Goal: Task Accomplishment & Management: Manage account settings

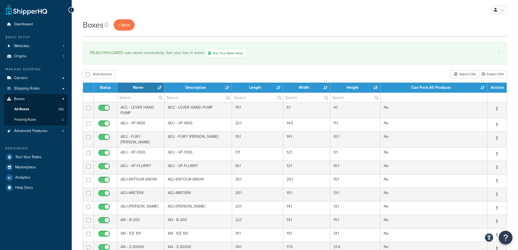
select select "1000"
click at [24, 79] on span "Carriers" at bounding box center [21, 78] width 14 height 5
click at [33, 77] on link "Carriers" at bounding box center [35, 78] width 63 height 10
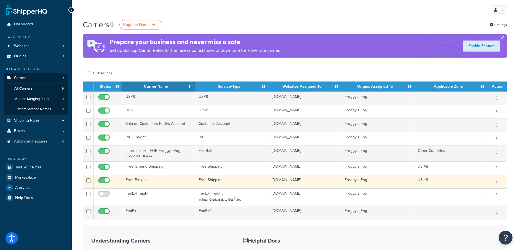
click at [106, 180] on input "checkbox" at bounding box center [104, 181] width 15 height 7
checkbox input "false"
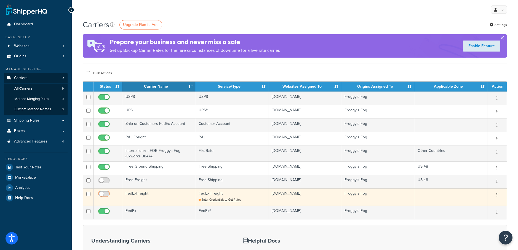
click at [101, 194] on input "checkbox" at bounding box center [104, 195] width 15 height 7
checkbox input "false"
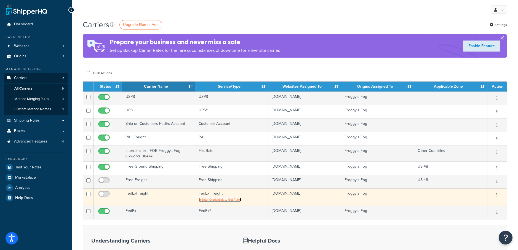
click at [228, 198] on span "Enter Credentials to Get Rates" at bounding box center [221, 199] width 39 height 4
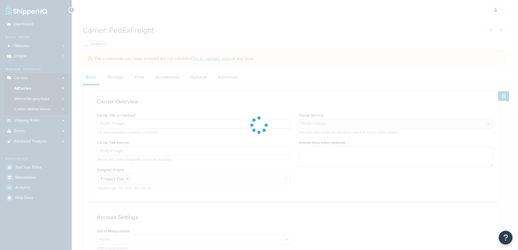
select select "fedExFreight"
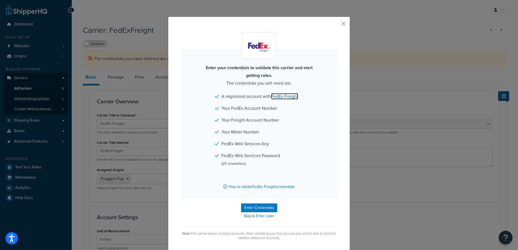
click at [282, 97] on link "FedEx Freight" at bounding box center [284, 96] width 27 height 6
click at [262, 207] on button "Enter Credentials" at bounding box center [259, 208] width 36 height 9
select select "US"
select select "TN"
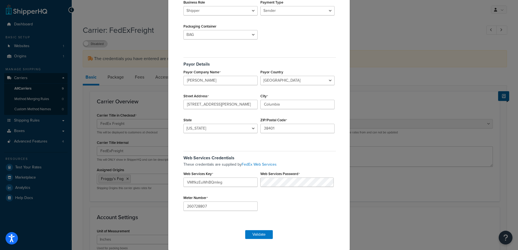
scroll to position [86, 0]
click at [261, 237] on button "Validate" at bounding box center [259, 234] width 28 height 9
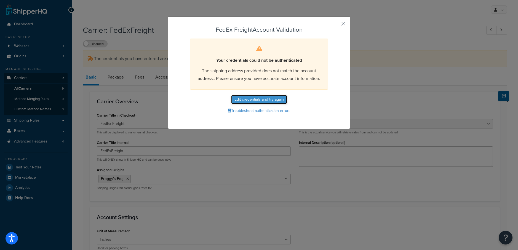
click at [256, 100] on button "Edit credentials and try again" at bounding box center [259, 99] width 56 height 9
select select "US"
select select "TN"
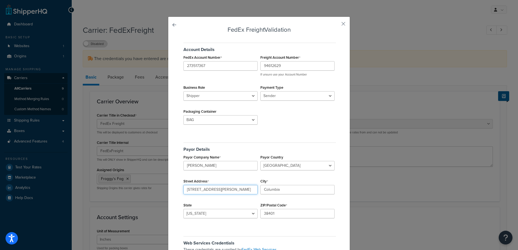
drag, startPoint x: 234, startPoint y: 188, endPoint x: 156, endPoint y: 185, distance: 77.9
click at [156, 185] on div "FedEx Freight Validation Account Details FedEx Account Number 273517367 Freight…" at bounding box center [259, 125] width 518 height 250
type input "1536 North Main St."
type input "Mt. Pleasant"
type input "38474"
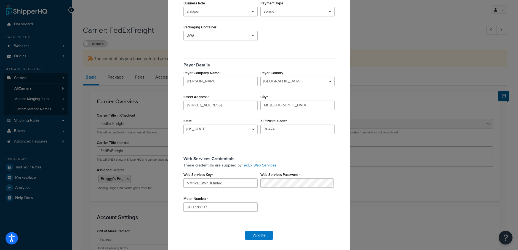
scroll to position [86, 0]
click at [269, 234] on button "Validate" at bounding box center [259, 234] width 28 height 9
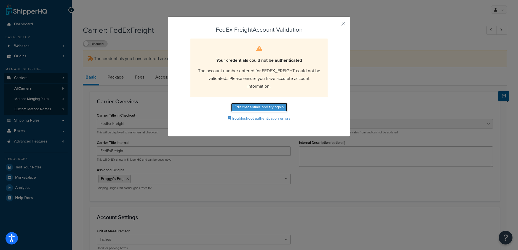
click at [267, 110] on button "Edit credentials and try again" at bounding box center [259, 107] width 56 height 9
select select "US"
select select "TN"
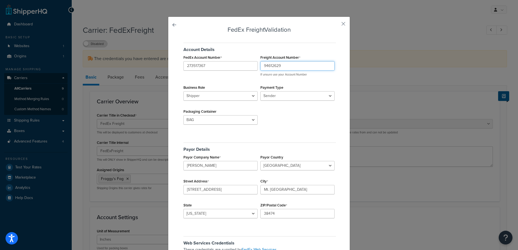
drag, startPoint x: 291, startPoint y: 68, endPoint x: 214, endPoint y: 55, distance: 78.0
click at [214, 54] on div "FedEx Account Number 273517367 Freight Account Number 94612629 If unsure use yo…" at bounding box center [259, 54] width 154 height 0
paste input "273517367"
type input "273517367"
click at [233, 120] on select "BAG BARREL BASKET BOX BUCKET CARTON CASE CONTAINER CYLINDER ENVELOPE HAMPER OTH…" at bounding box center [220, 119] width 74 height 9
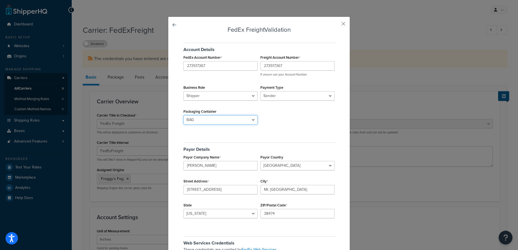
select select "PALLET"
click at [183, 115] on select "BAG BARREL BASKET BOX BUCKET CARTON CASE CONTAINER CYLINDER ENVELOPE HAMPER OTH…" at bounding box center [220, 119] width 74 height 9
click at [290, 129] on div "Account Details FedEx Account Number 273517367 Freight Account Number 273517367…" at bounding box center [259, 85] width 154 height 93
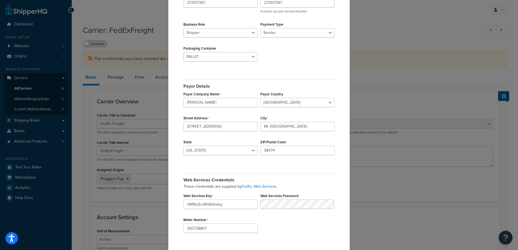
scroll to position [82, 0]
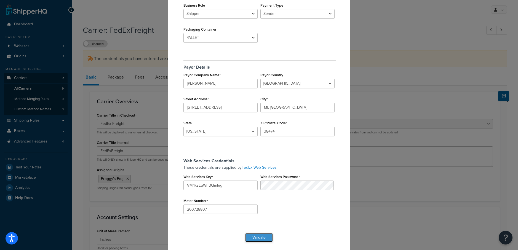
click at [269, 241] on button "Validate" at bounding box center [259, 237] width 28 height 9
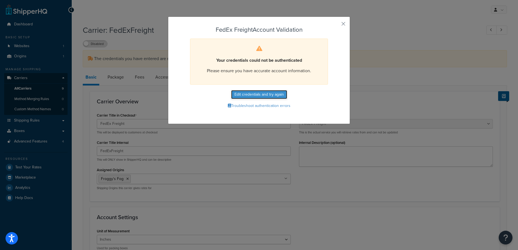
click at [269, 95] on button "Edit credentials and try again" at bounding box center [259, 94] width 56 height 9
select select "PALLET"
select select "US"
select select "TN"
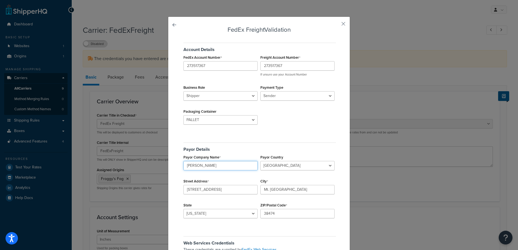
drag, startPoint x: 203, startPoint y: 165, endPoint x: 121, endPoint y: 150, distance: 83.6
click at [121, 150] on div "FedEx Freight Validation Account Details FedEx Account Number 273517367 Freight…" at bounding box center [259, 125] width 518 height 250
type input "Froggy's Fog"
click at [234, 187] on input "302 Rutherford" at bounding box center [220, 189] width 74 height 9
type input "302 Rutherford Lane"
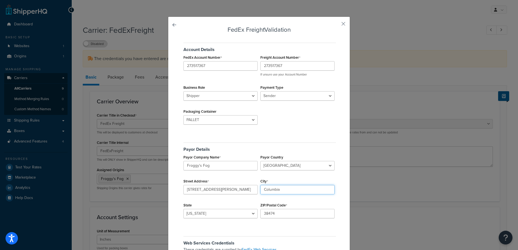
type input "Columbia"
type input "38401"
click at [279, 230] on div "Account Details FedEx Account Number 273517367 Freight Account Number 273517367…" at bounding box center [259, 174] width 154 height 271
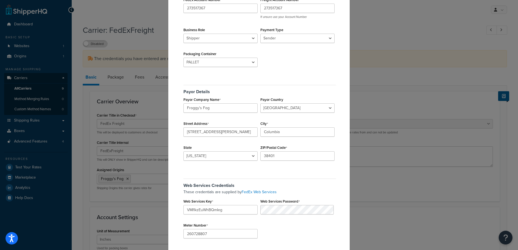
scroll to position [86, 0]
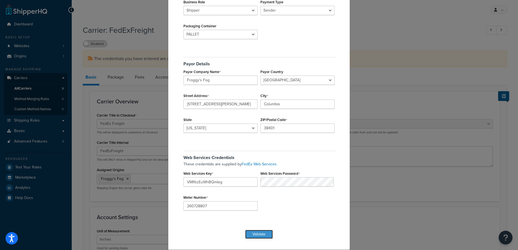
click at [258, 233] on button "Validate" at bounding box center [259, 234] width 28 height 9
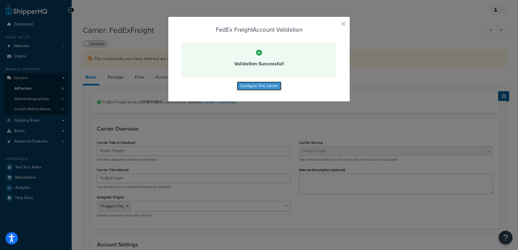
click at [269, 86] on button "Configure This Carrier" at bounding box center [259, 86] width 44 height 9
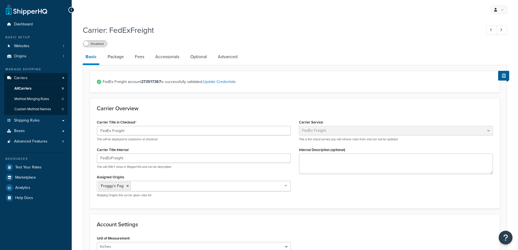
select select "fedExFreight"
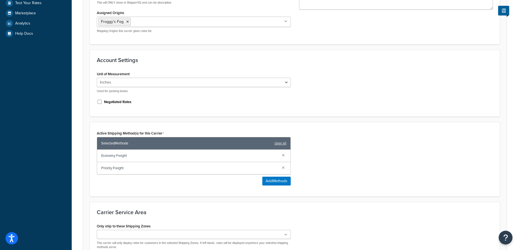
scroll to position [167, 0]
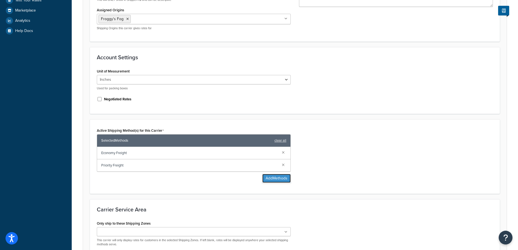
click at [275, 177] on button "Add Methods" at bounding box center [276, 178] width 28 height 9
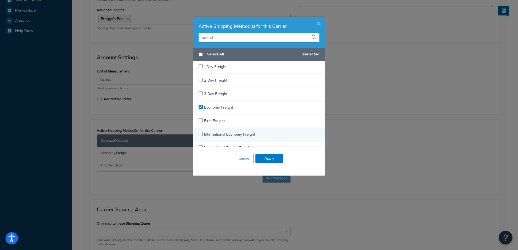
scroll to position [0, 0]
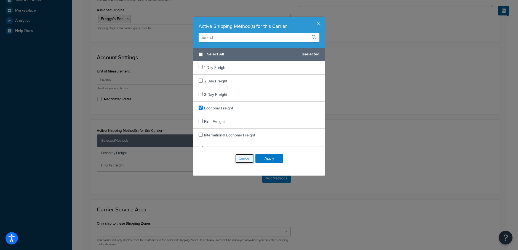
click at [248, 160] on button "Cancel" at bounding box center [244, 158] width 19 height 9
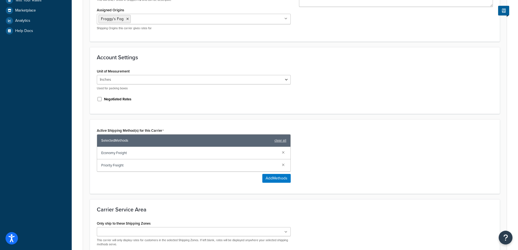
click at [350, 153] on div "Active Shipping Method(s) for this Carrier Selected Methods clear all Economy F…" at bounding box center [295, 157] width 404 height 60
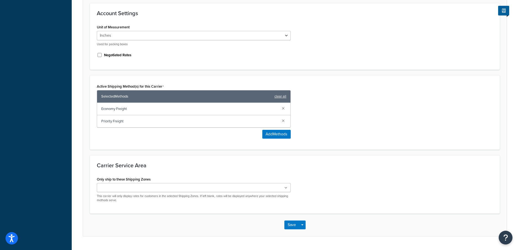
scroll to position [221, 0]
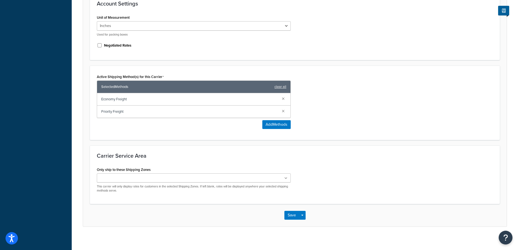
click at [286, 177] on icon at bounding box center [285, 178] width 3 height 3
click at [348, 178] on div "Only ship to these Shipping Zones US 48 US APO US Allowed Zone AK/HI Mexico & C…" at bounding box center [295, 182] width 404 height 33
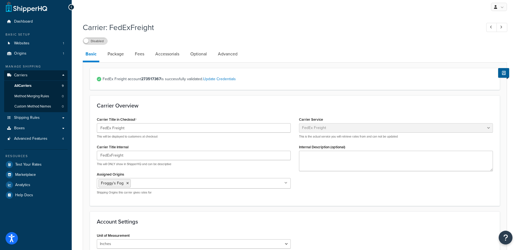
scroll to position [0, 0]
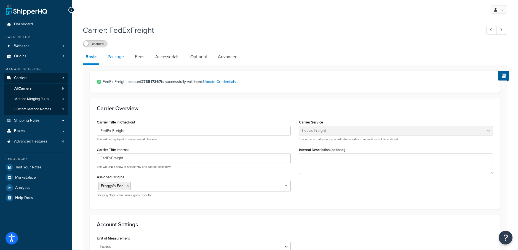
click at [120, 59] on link "Package" at bounding box center [116, 56] width 22 height 13
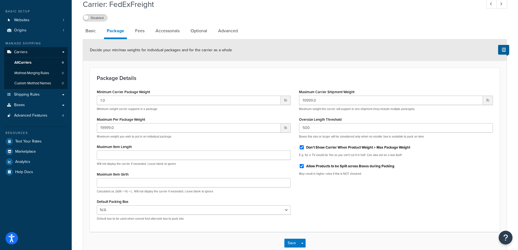
scroll to position [35, 0]
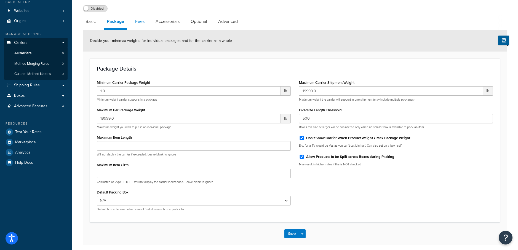
click at [140, 20] on link "Fees" at bounding box center [139, 21] width 15 height 13
select select "AFTER"
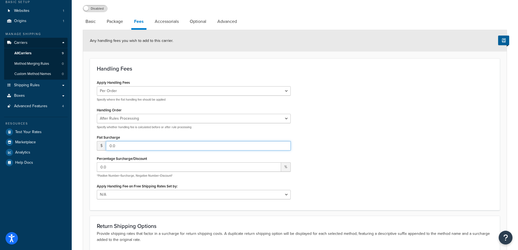
drag, startPoint x: 124, startPoint y: 146, endPoint x: 86, endPoint y: 132, distance: 40.1
click at [86, 132] on form "Any handling fees you wish to add to this carrier. Handling Fees Apply Handling…" at bounding box center [295, 165] width 424 height 270
type input "20"
click at [335, 152] on div "Apply Handling Fees Per Order Per Item Per Package Specify where the flat handl…" at bounding box center [295, 141] width 404 height 125
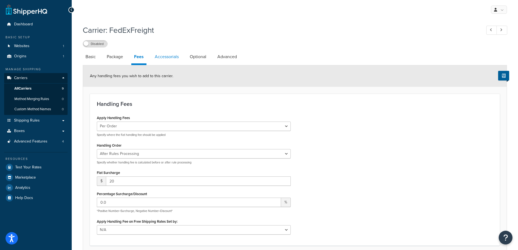
click at [168, 58] on link "Accessorials" at bounding box center [167, 56] width 30 height 13
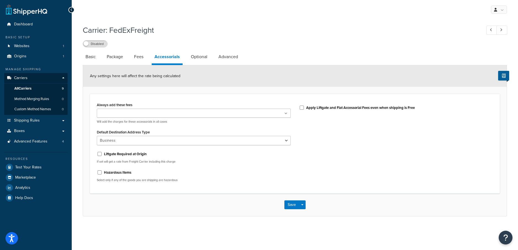
click at [238, 113] on ul at bounding box center [194, 113] width 194 height 9
click at [383, 130] on div "Always add these fees Liftgate Address Type Scheduled Appointment Inside Delive…" at bounding box center [295, 144] width 404 height 86
click at [201, 54] on link "Optional" at bounding box center [199, 56] width 22 height 13
select select "55"
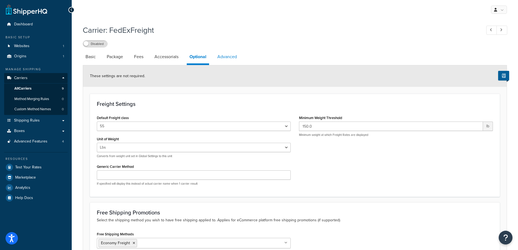
click at [229, 54] on link "Advanced" at bounding box center [227, 56] width 25 height 13
select select "false"
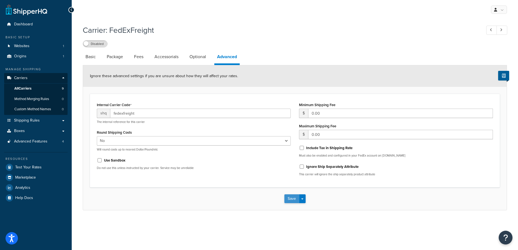
click at [288, 200] on button "Save" at bounding box center [291, 198] width 15 height 9
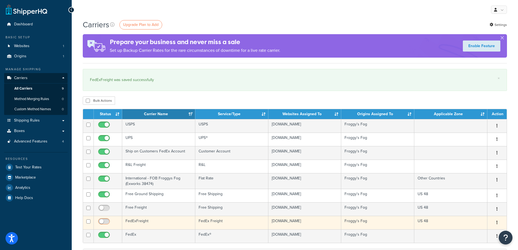
click at [106, 221] on input "checkbox" at bounding box center [104, 223] width 15 height 7
checkbox input "true"
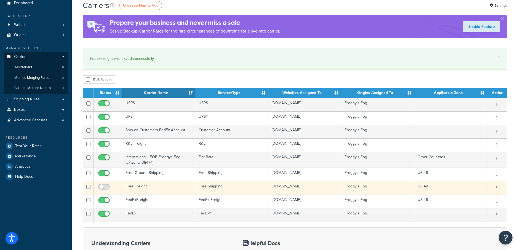
scroll to position [22, 0]
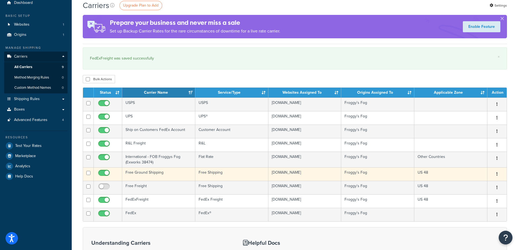
click at [146, 172] on td "Free Ground Shipping" at bounding box center [158, 174] width 73 height 14
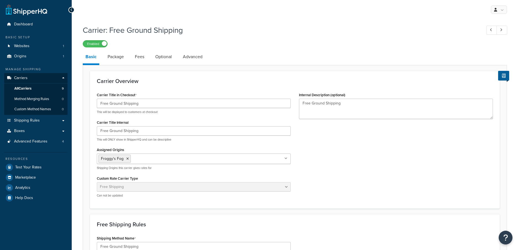
select select "free"
drag, startPoint x: 122, startPoint y: 103, endPoint x: 110, endPoint y: 103, distance: 12.4
click at [110, 103] on input "Free Ground Shipping" at bounding box center [194, 103] width 194 height 9
type input "Free Shipping"
drag, startPoint x: 123, startPoint y: 132, endPoint x: 132, endPoint y: 129, distance: 9.9
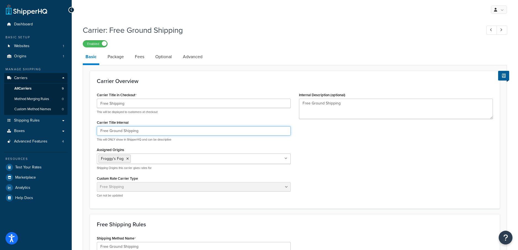
click at [123, 131] on input "Free Ground Shipping" at bounding box center [194, 130] width 194 height 9
click at [334, 145] on div "Carrier Title in Checkout Free Shipping This will be displayed to customers at …" at bounding box center [295, 146] width 404 height 111
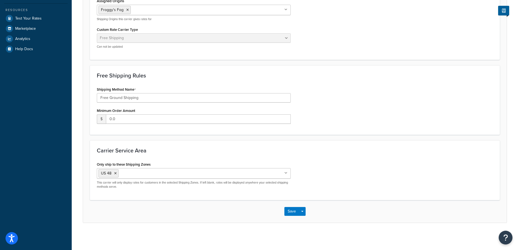
scroll to position [150, 0]
click at [293, 211] on button "Save" at bounding box center [291, 211] width 15 height 9
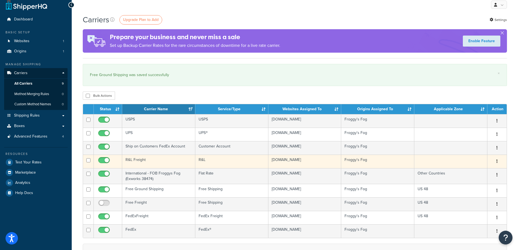
scroll to position [6, 0]
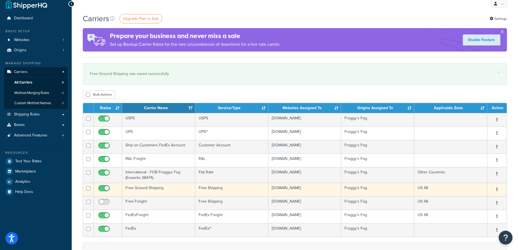
click at [140, 187] on td "Free Ground Shipping" at bounding box center [158, 190] width 73 height 14
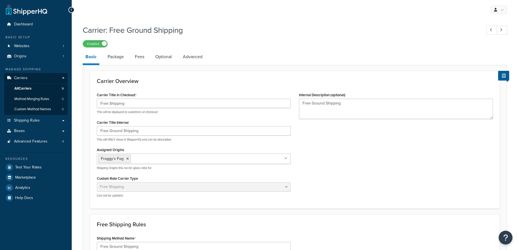
select select "free"
drag, startPoint x: 129, startPoint y: 103, endPoint x: 77, endPoint y: 96, distance: 52.6
click at [82, 100] on div "Carrier: Free Ground Shipping Enabled Basic Package Fees Optional Advanced Carr…" at bounding box center [295, 204] width 446 height 364
type input "Free Shipping"
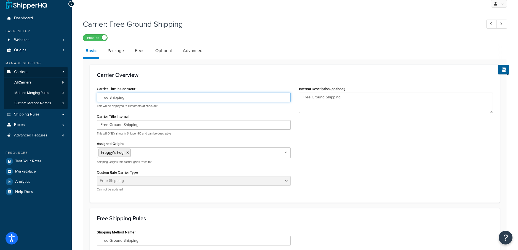
scroll to position [25, 0]
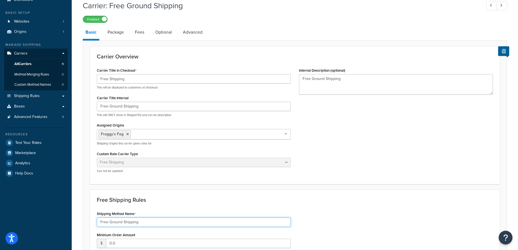
drag, startPoint x: 78, startPoint y: 218, endPoint x: 59, endPoint y: 214, distance: 19.4
click at [59, 214] on div "Dashboard Basic Setup Websites 1 Origins 1 Manage Shipping Carriers Carriers Al…" at bounding box center [259, 175] width 518 height 400
type input "Ground"
click at [315, 219] on div "Shipping Method Name Ground Minimum Order Amount $ 0.0" at bounding box center [295, 231] width 404 height 42
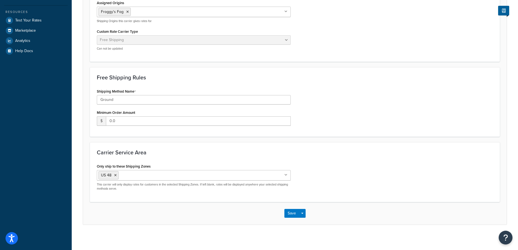
scroll to position [150, 0]
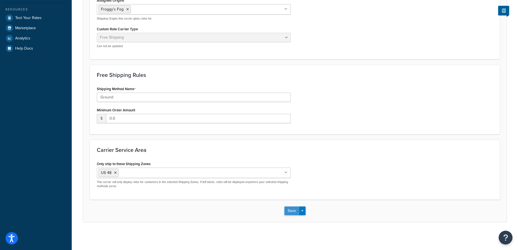
click at [291, 212] on button "Save" at bounding box center [291, 211] width 15 height 9
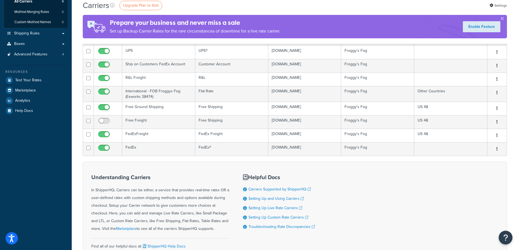
scroll to position [44, 0]
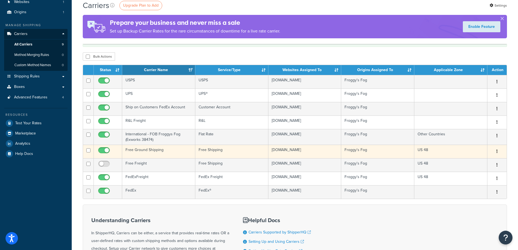
click at [149, 149] on td "Free Ground Shipping" at bounding box center [158, 152] width 73 height 14
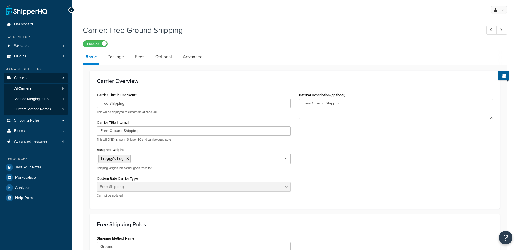
select select "free"
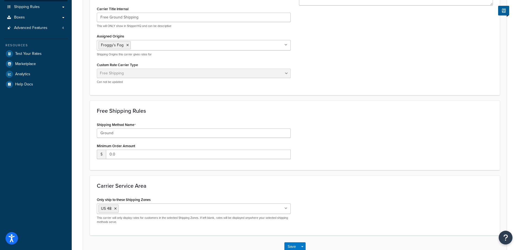
scroll to position [150, 0]
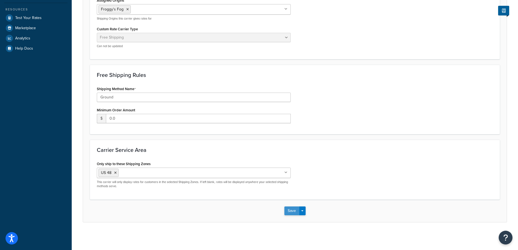
click at [293, 210] on button "Save" at bounding box center [291, 211] width 15 height 9
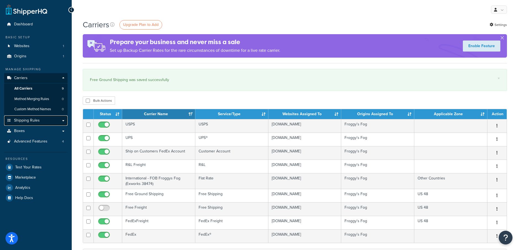
click at [31, 122] on span "Shipping Rules" at bounding box center [27, 120] width 26 height 5
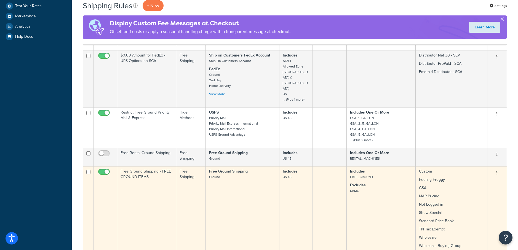
scroll to position [183, 0]
click at [197, 166] on td "Free Shipping" at bounding box center [190, 214] width 29 height 96
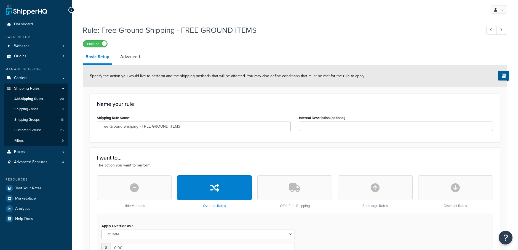
select select "ITEM"
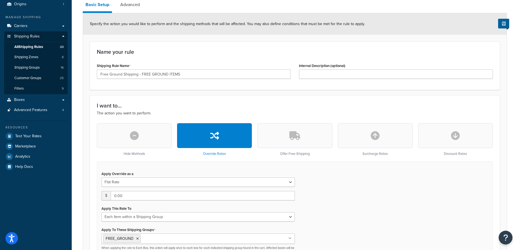
scroll to position [100, 0]
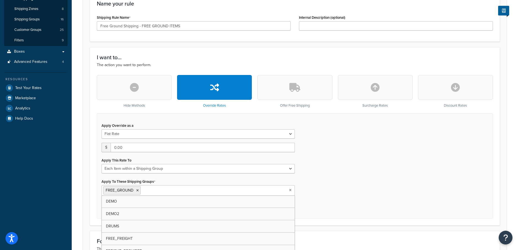
click at [236, 193] on ul "FREE_GROUND" at bounding box center [198, 190] width 193 height 10
click at [400, 188] on div "Apply Override as a Flat Rate Percentage Flat Rate & Percentage $ 0.00 Apply Th…" at bounding box center [295, 165] width 396 height 105
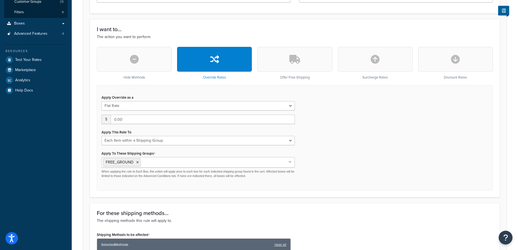
scroll to position [174, 0]
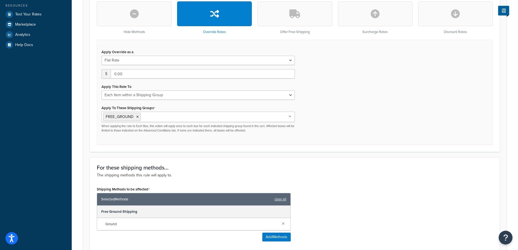
click at [231, 224] on span "Ground" at bounding box center [191, 224] width 172 height 8
click at [353, 199] on div "Shipping Methods to be affected Selected Methods clear all Free Ground Shipping…" at bounding box center [295, 215] width 404 height 60
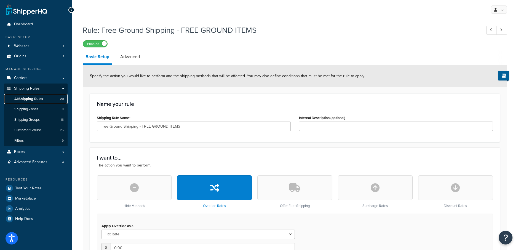
click at [26, 98] on span "All Shipping Rules" at bounding box center [28, 99] width 29 height 5
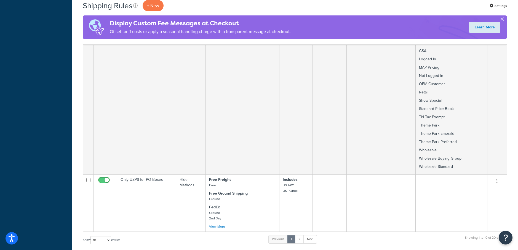
scroll to position [523, 0]
click at [301, 233] on link "2" at bounding box center [299, 237] width 9 height 8
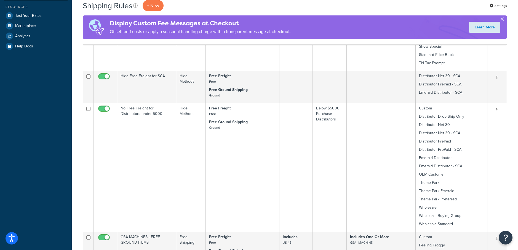
scroll to position [172, 0]
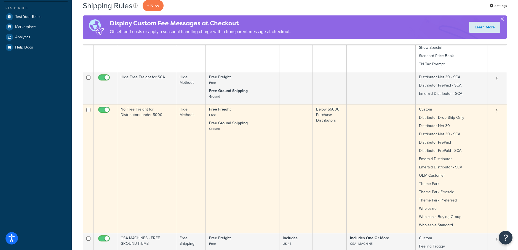
click at [241, 148] on td "Free Freight Free Free Ground Shipping Ground" at bounding box center [243, 168] width 74 height 129
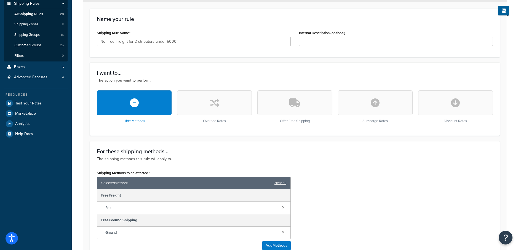
scroll to position [86, 0]
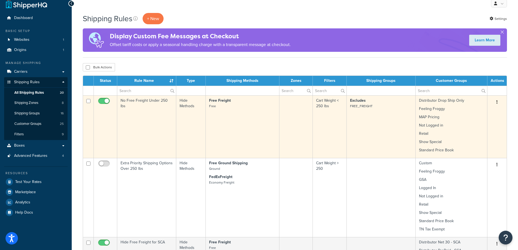
click at [227, 106] on p "Free Freight Free" at bounding box center [242, 103] width 67 height 11
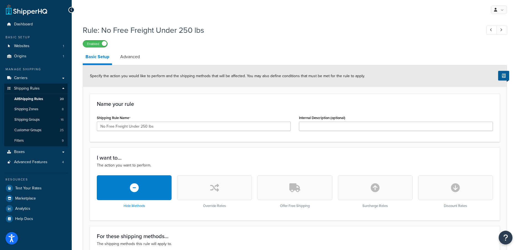
click at [104, 43] on span at bounding box center [104, 43] width 5 height 5
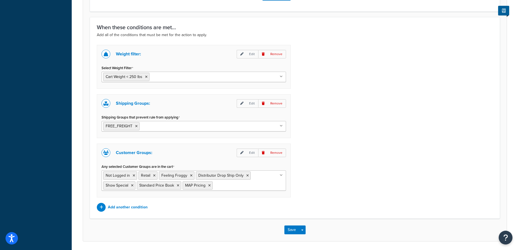
scroll to position [329, 0]
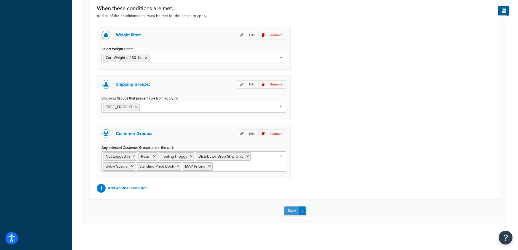
click at [296, 210] on button "Save" at bounding box center [291, 211] width 15 height 9
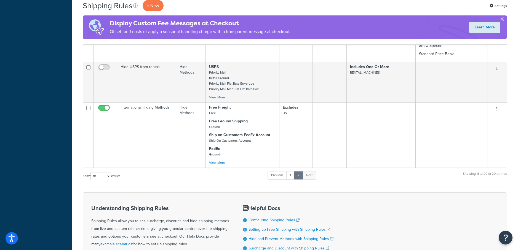
scroll to position [642, 0]
click at [291, 177] on link "1" at bounding box center [290, 174] width 8 height 8
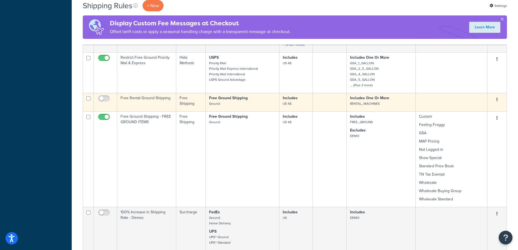
scroll to position [271, 0]
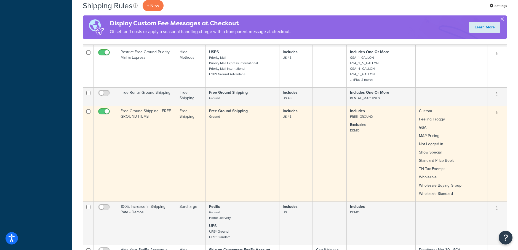
click td "Free Ground Shipping Ground"
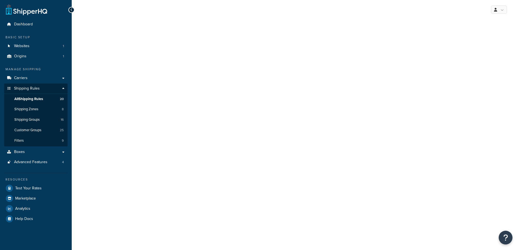
select select "ITEM"
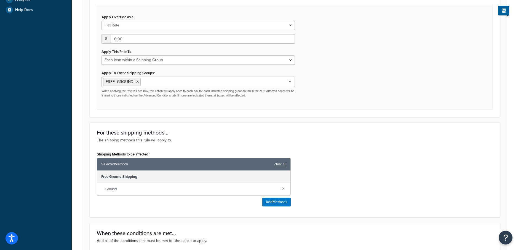
scroll to position [213, 0]
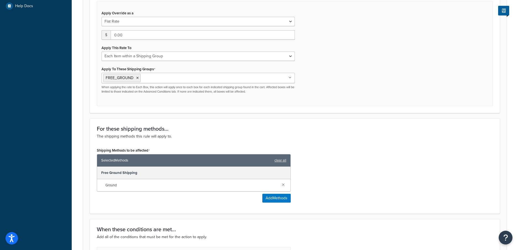
click at [178, 79] on input "Apply To These Shipping Groups" at bounding box center [166, 78] width 49 height 6
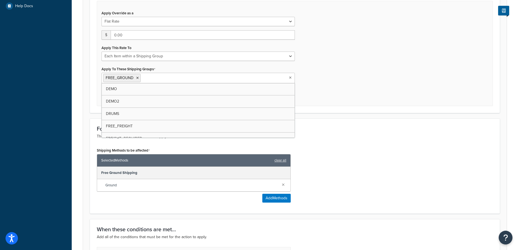
type input "F"
click at [382, 74] on div "Apply Override as a Flat Rate Percentage Flat Rate & Percentage $ 0.00 Apply Th…" at bounding box center [295, 53] width 396 height 105
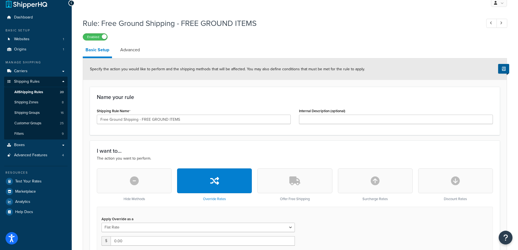
scroll to position [0, 0]
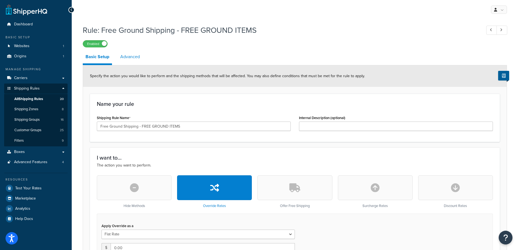
click at [134, 57] on link "Advanced" at bounding box center [130, 56] width 25 height 13
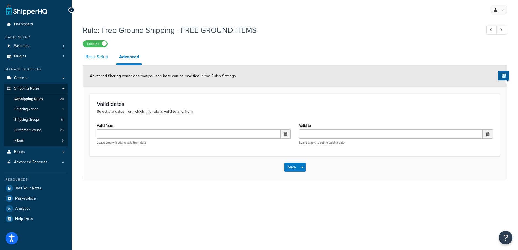
click at [93, 57] on link "Basic Setup" at bounding box center [97, 56] width 28 height 13
select select "ITEM"
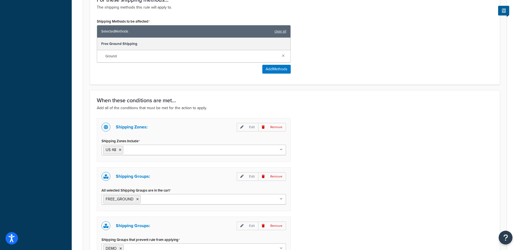
scroll to position [343, 0]
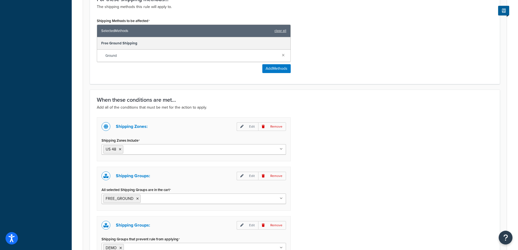
click at [198, 200] on ul "FREE_GROUND" at bounding box center [194, 199] width 185 height 10
click at [309, 196] on div "Shipping Zones: Edit Remove Shipping Zones Include US 48 US APO US Allowed Zone…" at bounding box center [295, 231] width 404 height 226
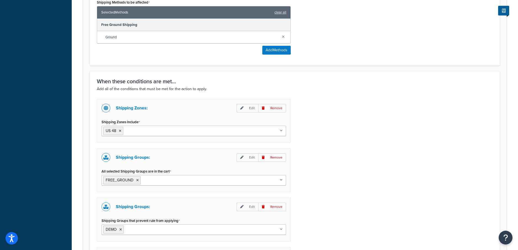
scroll to position [351, 0]
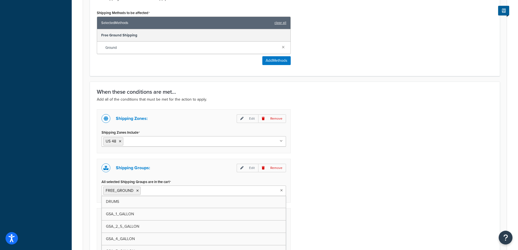
click at [178, 188] on input "All selected Shipping Groups are in the cart" at bounding box center [166, 191] width 49 height 6
type input "free"
click at [194, 175] on div "Shipping Groups: Edit Remove All selected Shipping Groups are in the cart FREE_…" at bounding box center [194, 181] width 194 height 44
click at [280, 190] on icon at bounding box center [281, 190] width 3 height 3
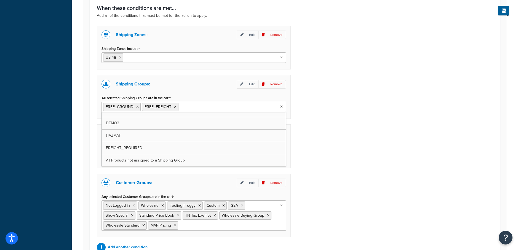
scroll to position [119, 0]
click at [381, 135] on div "Shipping Zones: Edit Remove Shipping Zones Include US 48 US APO US Allowed Zone…" at bounding box center [295, 139] width 404 height 226
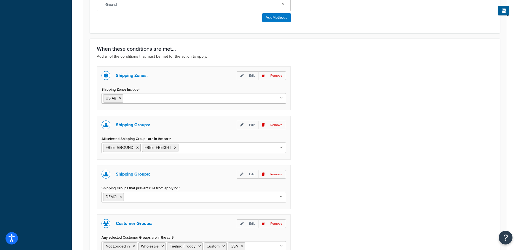
scroll to position [394, 0]
click at [249, 126] on p "Edit" at bounding box center [248, 125] width 22 height 9
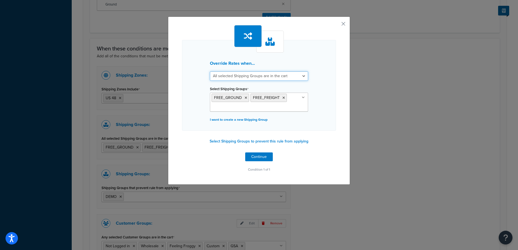
click at [257, 78] on select "All selected Shipping Groups are in the cart Any selected Shipping Groups are i…" at bounding box center [259, 75] width 98 height 9
select select "any"
click at [210, 71] on select "All selected Shipping Groups are in the cart Any selected Shipping Groups are i…" at bounding box center [259, 75] width 98 height 9
click at [266, 158] on button "Continue" at bounding box center [259, 157] width 28 height 9
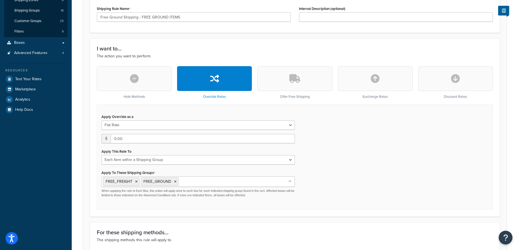
scroll to position [73, 0]
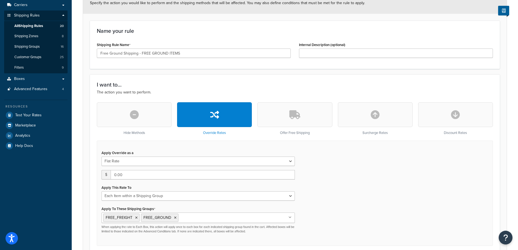
click at [293, 121] on button "button" at bounding box center [294, 114] width 75 height 25
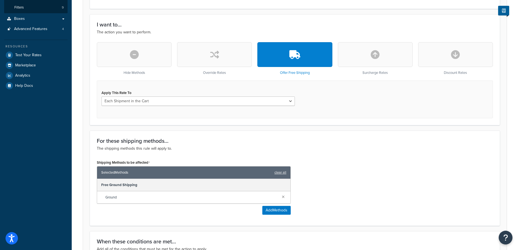
scroll to position [135, 0]
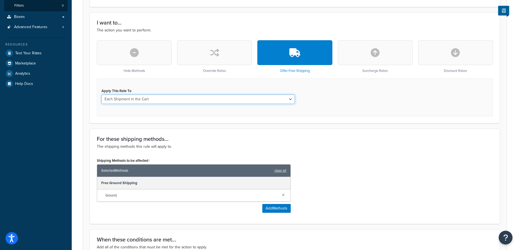
click at [172, 100] on select "Each Shipment in the Cart Each Shipping Group in the Cart Each Item within a Sh…" at bounding box center [198, 99] width 193 height 9
select select "SHIPPING_GROUP"
click at [102, 95] on select "Each Shipment in the Cart Each Shipping Group in the Cart Each Item within a Sh…" at bounding box center [198, 99] width 193 height 9
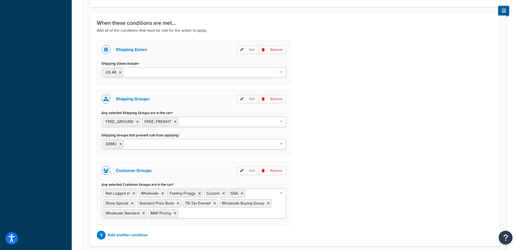
scroll to position [404, 0]
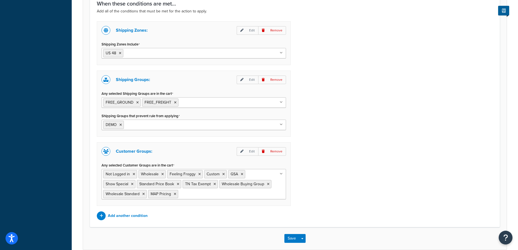
click at [281, 125] on icon at bounding box center [281, 124] width 3 height 3
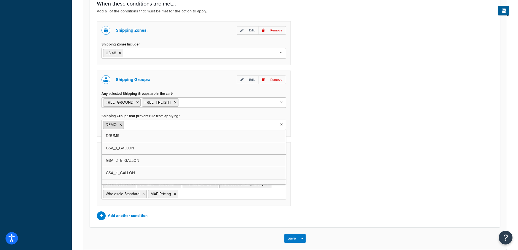
click at [122, 125] on icon at bounding box center [120, 124] width 2 height 3
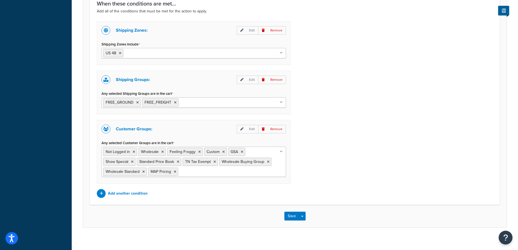
click at [423, 125] on div "Shipping Zones: Edit Remove Shipping Zones Include US 48 US APO US Allowed Zone…" at bounding box center [295, 109] width 404 height 177
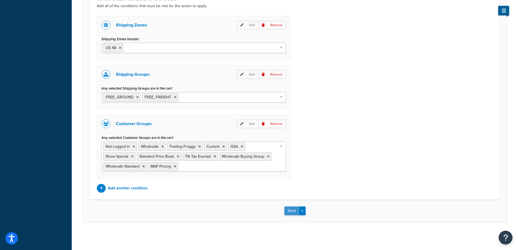
click at [290, 210] on button "Save" at bounding box center [291, 211] width 15 height 9
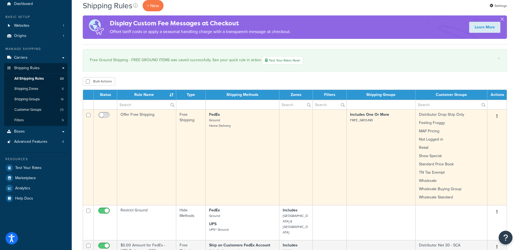
scroll to position [1, 0]
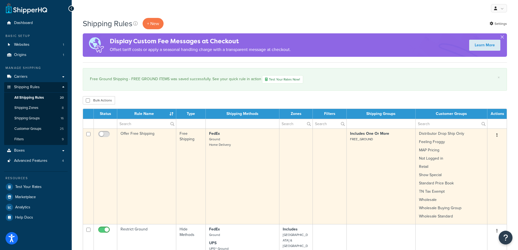
click at [498, 135] on button "button" at bounding box center [497, 135] width 8 height 9
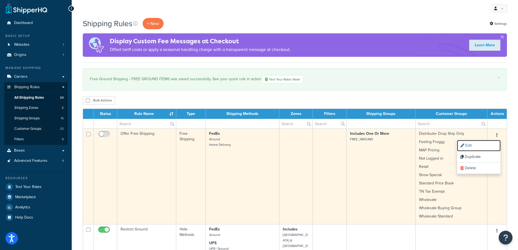
drag, startPoint x: 470, startPoint y: 144, endPoint x: 415, endPoint y: 145, distance: 54.9
click at [470, 145] on link "Edit" at bounding box center [479, 145] width 44 height 11
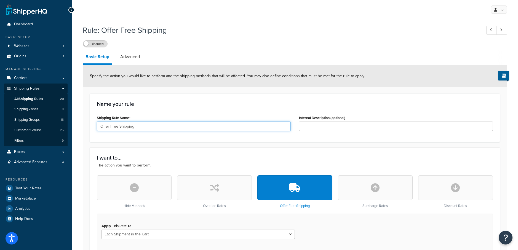
drag, startPoint x: 111, startPoint y: 124, endPoint x: 74, endPoint y: 124, distance: 37.5
click at [170, 126] on input "Free Shipping" at bounding box center [194, 126] width 194 height 9
type input "Free Shipping - Override Quoted Carrier Rate"
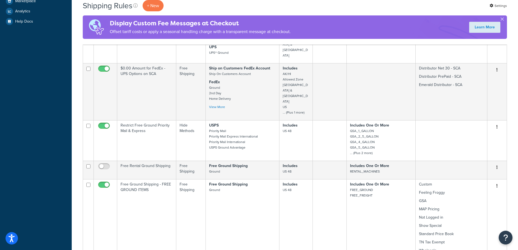
scroll to position [199, 0]
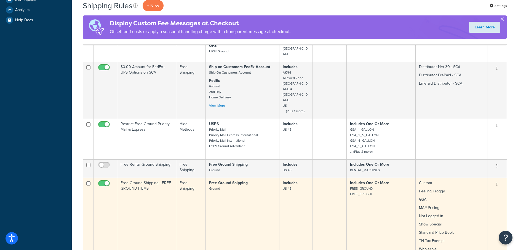
click at [167, 178] on td "Free Ground Shipping - FREE GROUND ITEMS" at bounding box center [146, 226] width 59 height 96
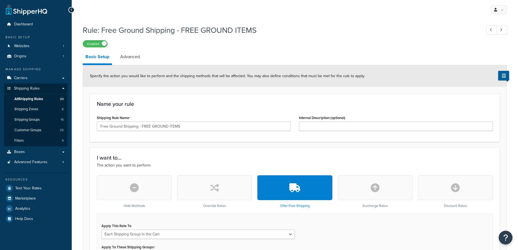
select select "SHIPPING_GROUP"
drag, startPoint x: 111, startPoint y: 125, endPoint x: 246, endPoint y: 122, distance: 135.7
click at [246, 122] on input "Free Ground Shipping - FREE GROUND ITEMS" at bounding box center [194, 126] width 194 height 9
drag, startPoint x: 203, startPoint y: 127, endPoint x: 94, endPoint y: 117, distance: 109.4
click at [94, 117] on div "Shipping Rule Name round Shipping - FREE GROUND ITEMS" at bounding box center [194, 124] width 202 height 21
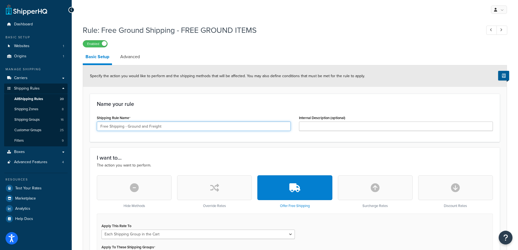
type input "Free Shipping - Ground and Freight"
click at [345, 224] on div "Apply This Rate To Each Shipment in the Cart Each Shipping Group in the Cart Ea…" at bounding box center [295, 249] width 396 height 71
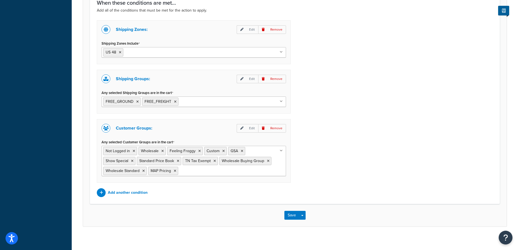
scroll to position [409, 0]
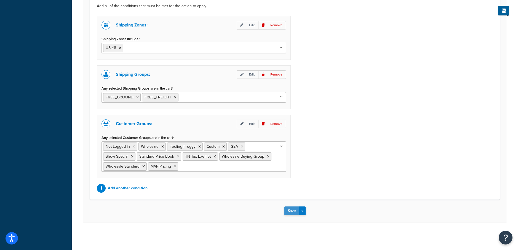
click at [290, 209] on button "Save" at bounding box center [291, 211] width 15 height 9
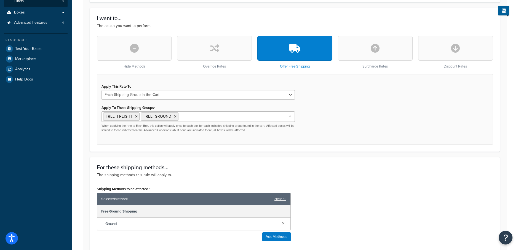
scroll to position [142, 0]
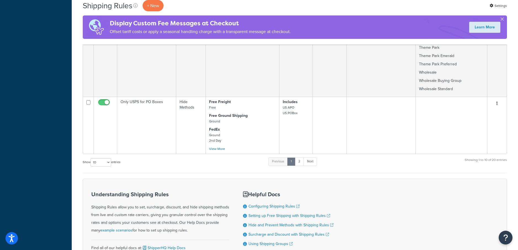
scroll to position [628, 0]
click at [303, 156] on link "2" at bounding box center [299, 160] width 9 height 8
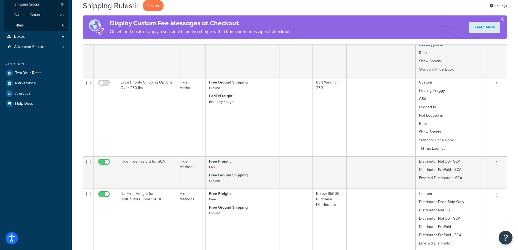
scroll to position [181, 0]
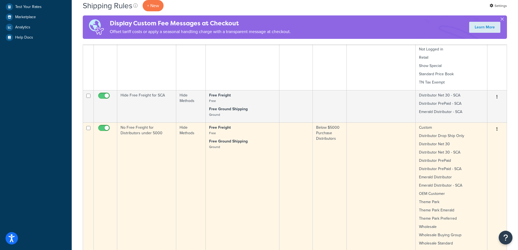
click at [210, 142] on strong "Free Ground Shipping" at bounding box center [228, 141] width 39 height 6
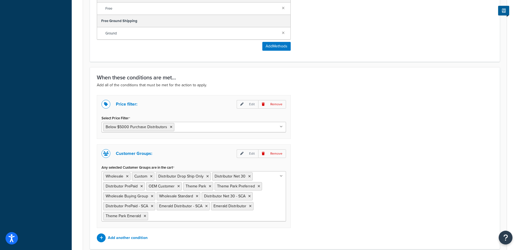
scroll to position [70, 0]
